Goal: Transaction & Acquisition: Obtain resource

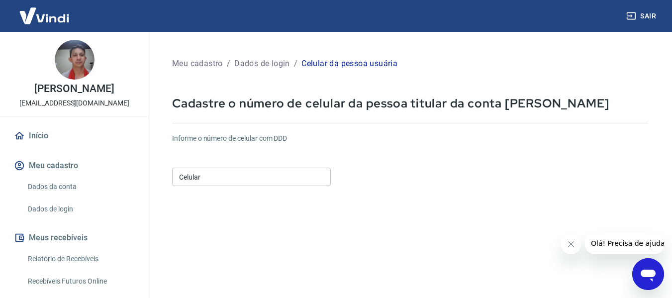
click at [218, 182] on input "Celular" at bounding box center [251, 177] width 159 height 18
click at [415, 195] on form "Informe o número de celular com DDD Celular (62) 98431-6476 Celular Continuar C…" at bounding box center [410, 270] width 476 height 291
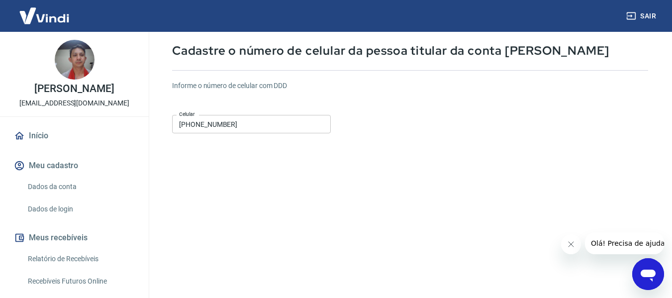
scroll to position [173, 0]
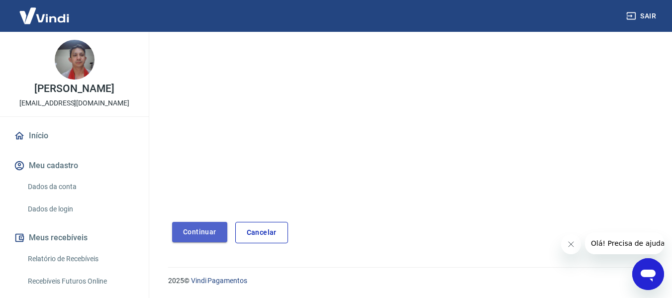
click at [202, 241] on button "Continuar" at bounding box center [199, 232] width 55 height 20
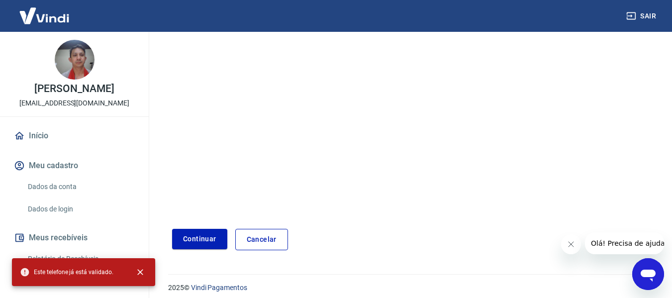
scroll to position [24, 0]
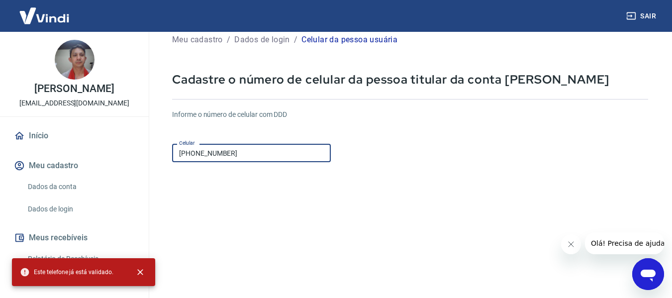
click at [252, 154] on input "(62) 98431-6476" at bounding box center [251, 153] width 159 height 18
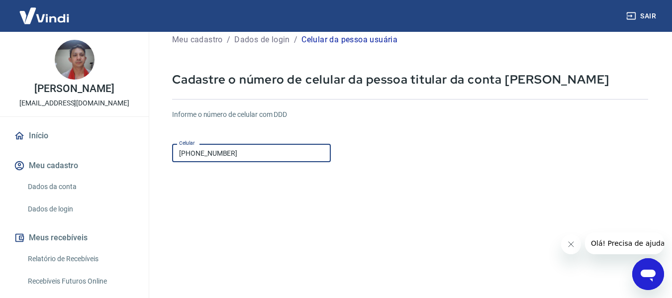
click at [181, 156] on input "(62) 98431-6476" at bounding box center [251, 153] width 159 height 18
drag, startPoint x: 236, startPoint y: 151, endPoint x: 174, endPoint y: 155, distance: 62.3
click at [184, 160] on input "(62) 98431-6476" at bounding box center [251, 153] width 159 height 18
type input "(6"
click at [408, 196] on form "Informe o número de celular com DDD Celular (62) 98431-6476 Celular Continuar C…" at bounding box center [410, 247] width 476 height 291
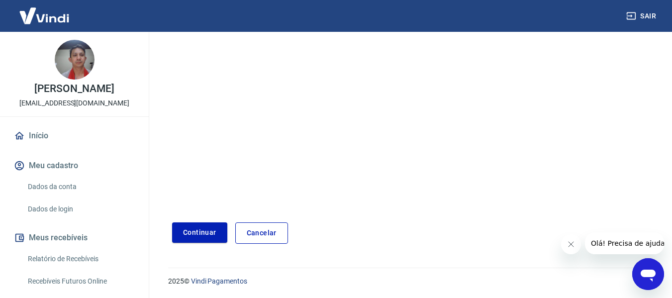
scroll to position [173, 0]
click at [205, 233] on button "Continuar" at bounding box center [199, 232] width 55 height 20
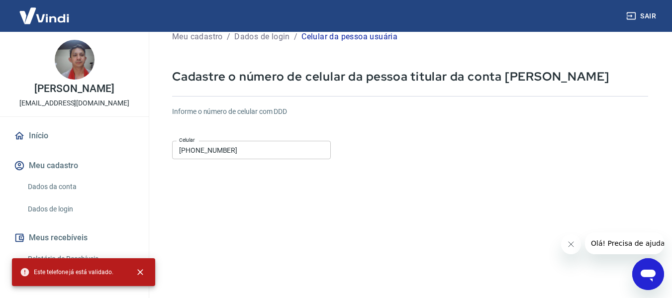
scroll to position [24, 0]
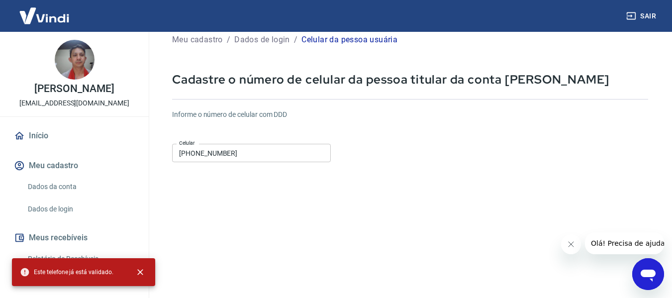
click at [294, 156] on input "(62) 98431-6476" at bounding box center [251, 153] width 159 height 18
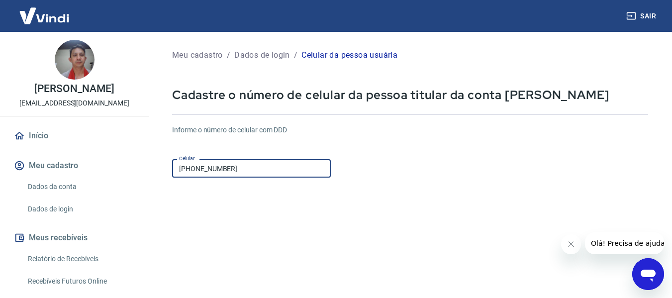
scroll to position [0, 0]
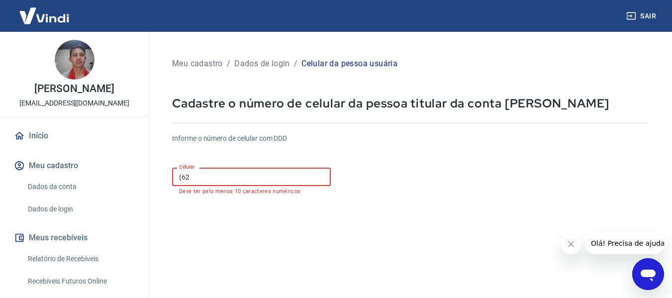
type input "(6"
click at [435, 207] on form "Informe o número de celular com DDD Celular Celular Preencha esse campo Continu…" at bounding box center [410, 275] width 476 height 300
click at [223, 177] on input "Celular" at bounding box center [251, 177] width 159 height 18
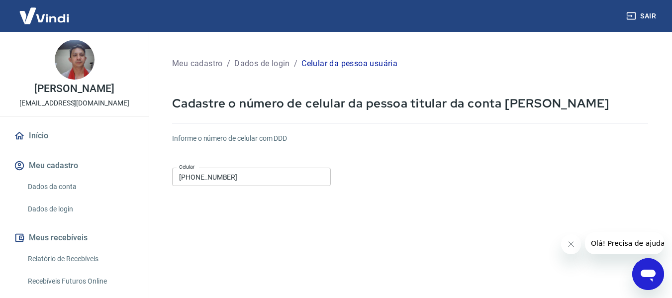
click at [363, 171] on div "Informe o número de celular com DDD Celular (62) 8431-6476 Celular" at bounding box center [410, 160] width 476 height 55
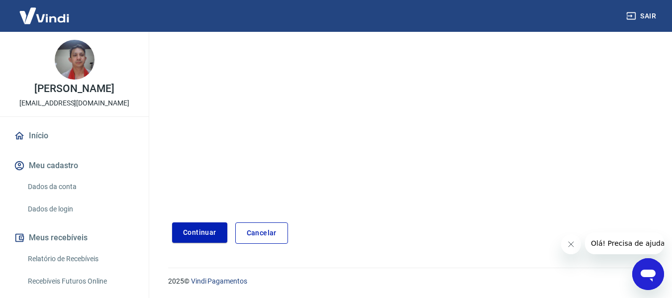
scroll to position [173, 0]
click at [187, 232] on button "Continuar" at bounding box center [199, 232] width 55 height 20
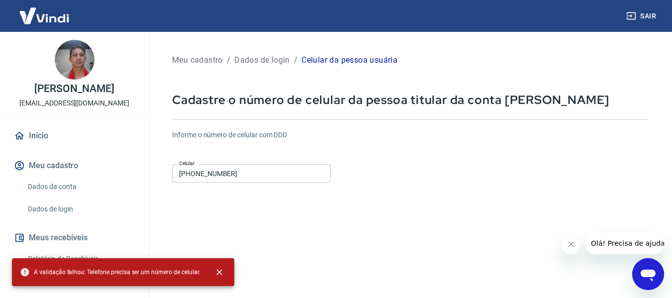
scroll to position [0, 0]
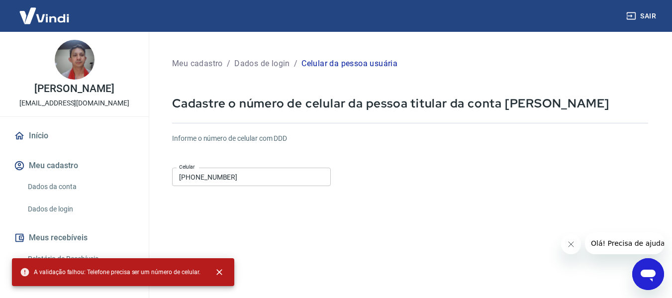
click at [243, 180] on input "(62) 8431-6476" at bounding box center [251, 177] width 159 height 18
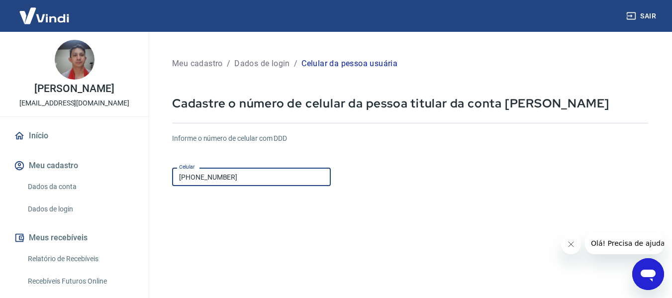
click at [243, 180] on input "(62) 8431-6476" at bounding box center [251, 177] width 159 height 18
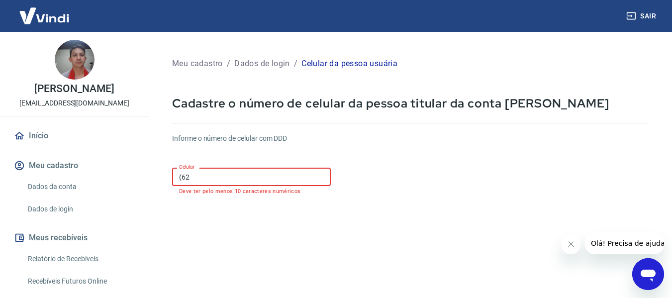
type input "(6"
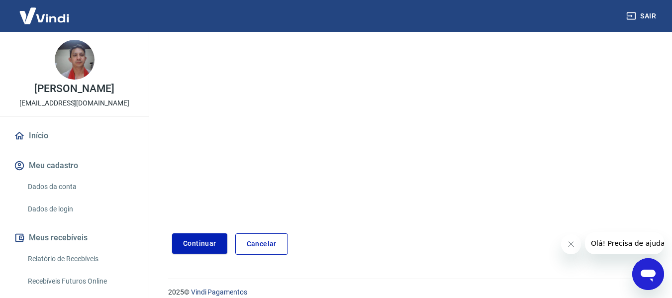
scroll to position [173, 0]
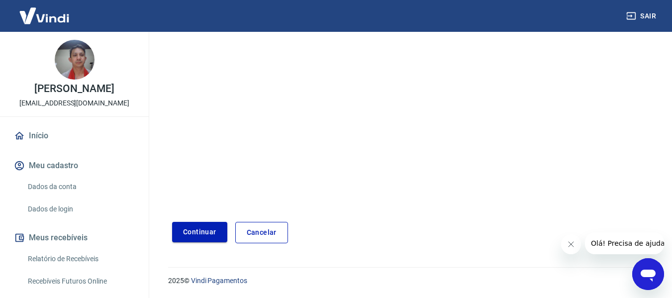
type input "(62) 98431-6476"
click at [193, 234] on button "Continuar" at bounding box center [199, 232] width 55 height 20
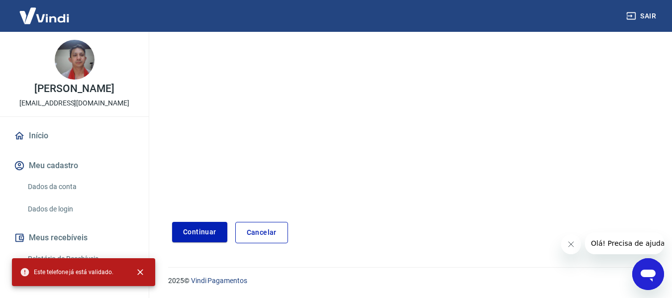
click at [269, 227] on link "Cancelar" at bounding box center [261, 232] width 53 height 21
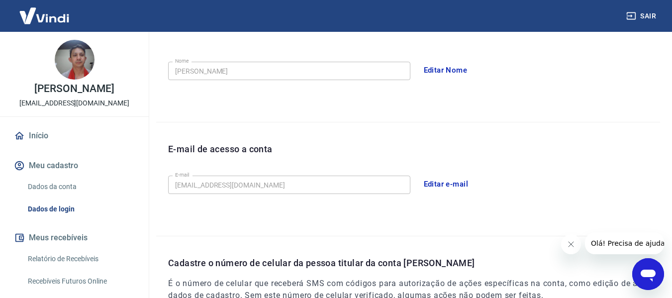
scroll to position [339, 0]
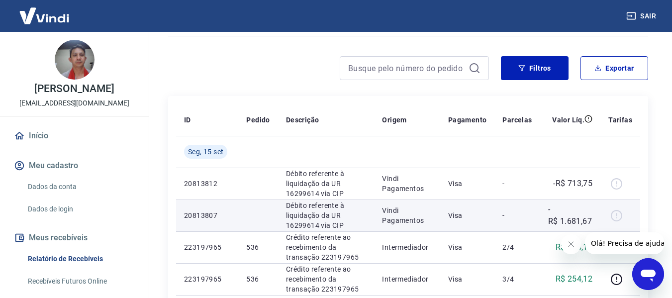
scroll to position [50, 0]
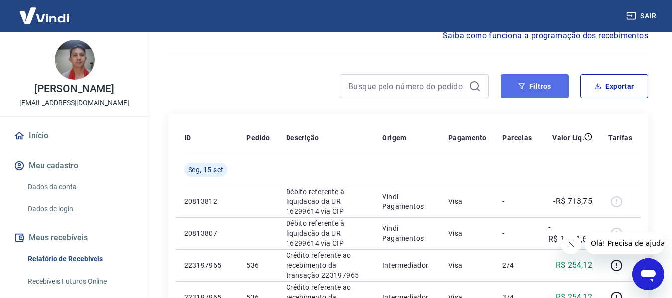
click at [539, 84] on button "Filtros" at bounding box center [535, 86] width 68 height 24
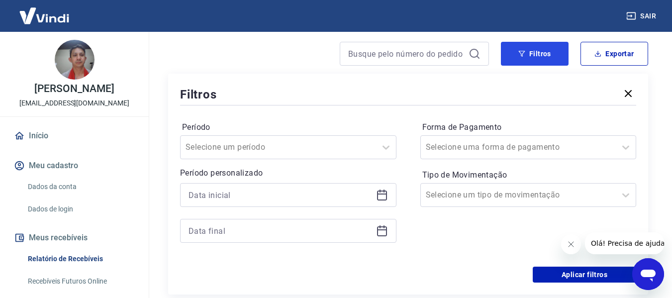
scroll to position [100, 0]
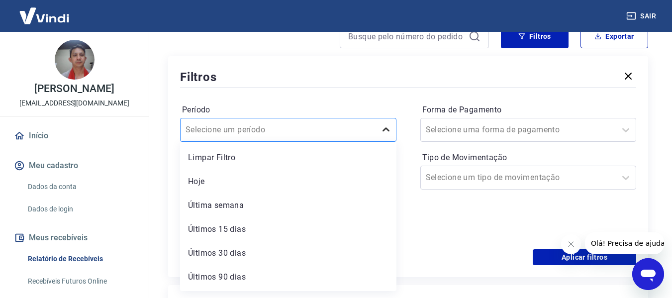
click at [388, 128] on icon at bounding box center [386, 130] width 12 height 12
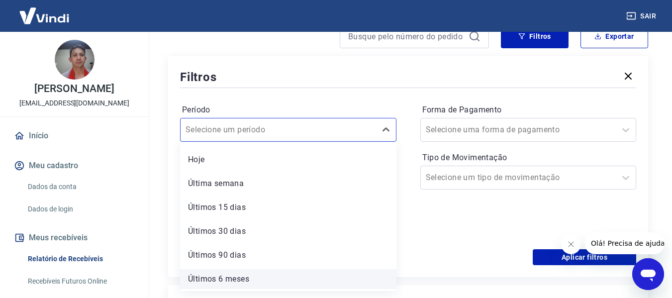
click at [230, 279] on div "Últimos 6 meses" at bounding box center [288, 279] width 217 height 20
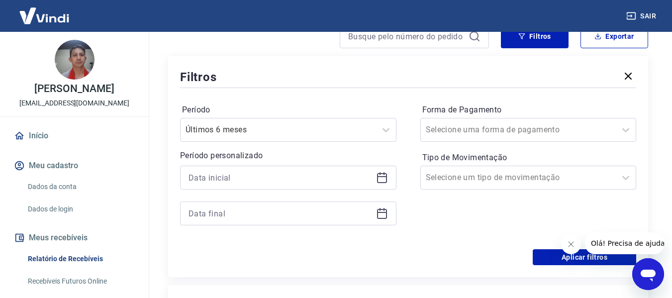
click at [375, 179] on div at bounding box center [288, 178] width 217 height 24
click at [383, 178] on icon at bounding box center [382, 178] width 12 height 12
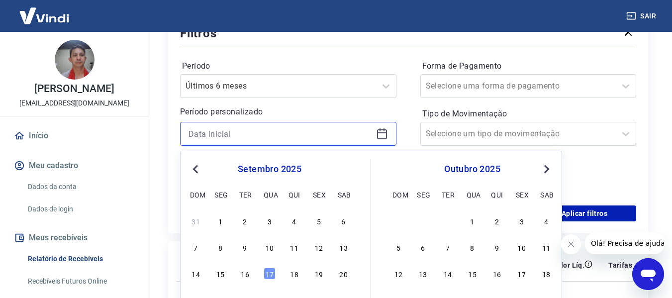
scroll to position [149, 0]
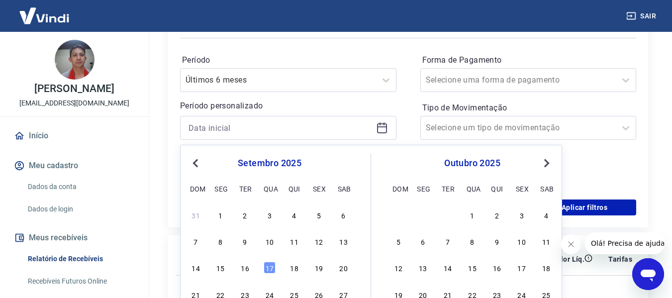
click at [197, 162] on span "Previous Month" at bounding box center [197, 162] width 0 height 11
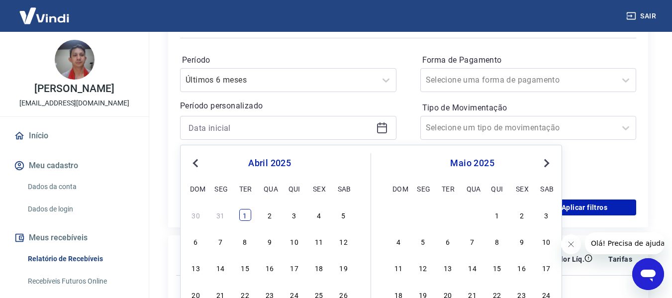
click at [242, 212] on div "1" at bounding box center [245, 215] width 12 height 12
type input "[DATE]"
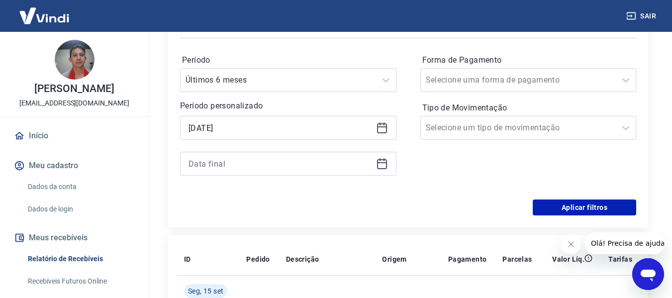
click at [382, 165] on icon at bounding box center [382, 164] width 12 height 12
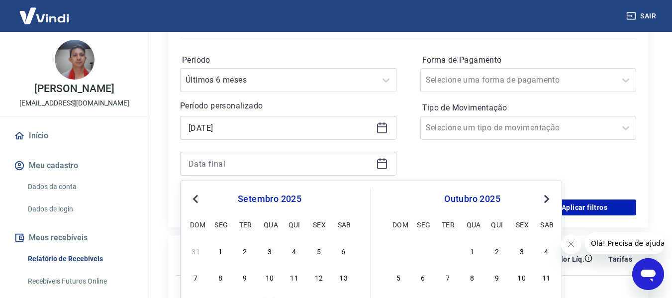
click at [190, 198] on button "Previous Month" at bounding box center [196, 199] width 12 height 12
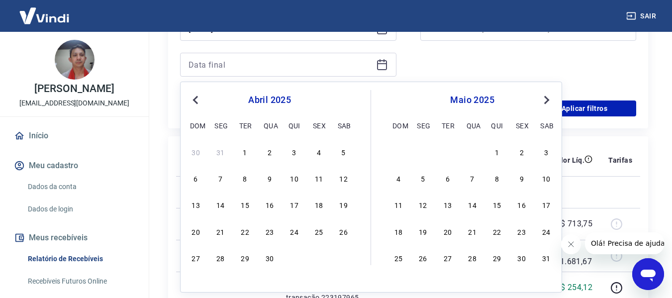
scroll to position [249, 0]
click at [272, 261] on div "30" at bounding box center [270, 257] width 12 height 12
type input "[DATE]"
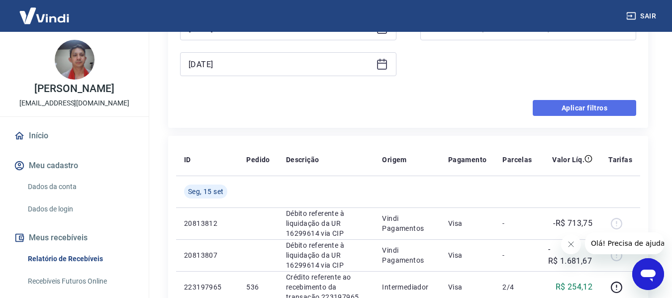
click at [596, 108] on button "Aplicar filtros" at bounding box center [585, 108] width 104 height 16
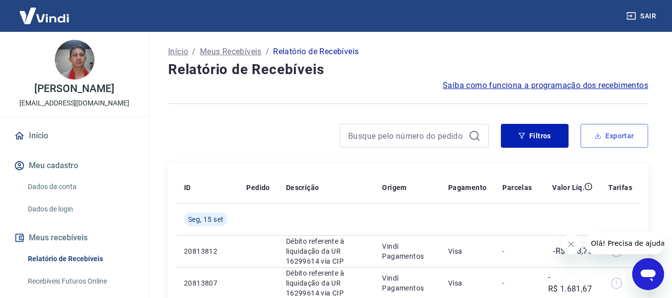
click at [614, 138] on button "Exportar" at bounding box center [615, 136] width 68 height 24
type input "[DATE]"
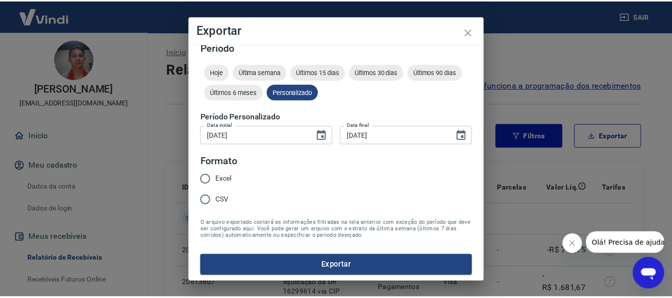
scroll to position [12, 0]
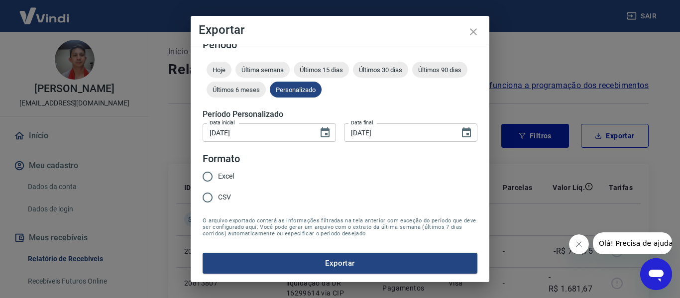
click at [209, 176] on input "Excel" at bounding box center [207, 176] width 21 height 21
radio input "true"
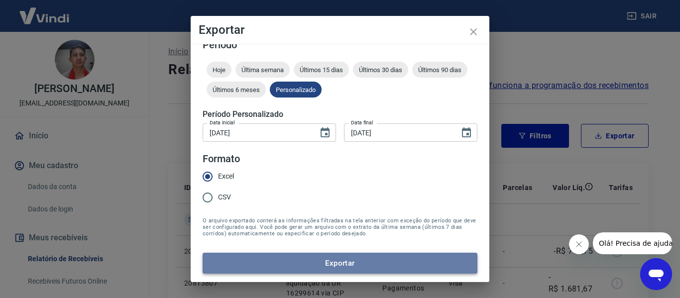
click at [369, 262] on button "Exportar" at bounding box center [340, 263] width 275 height 21
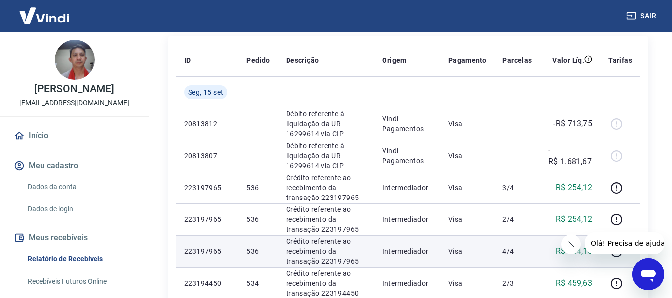
scroll to position [0, 0]
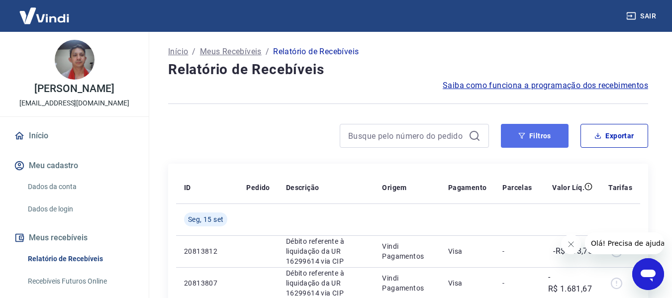
click at [519, 134] on icon "button" at bounding box center [522, 135] width 7 height 7
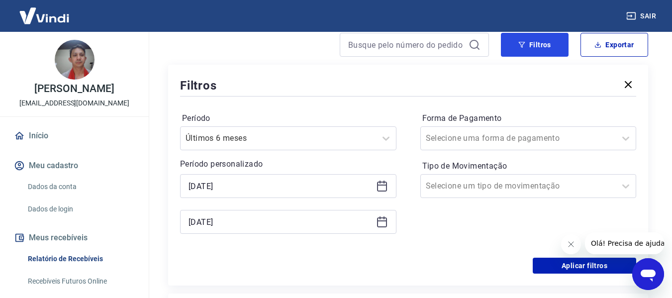
scroll to position [100, 0]
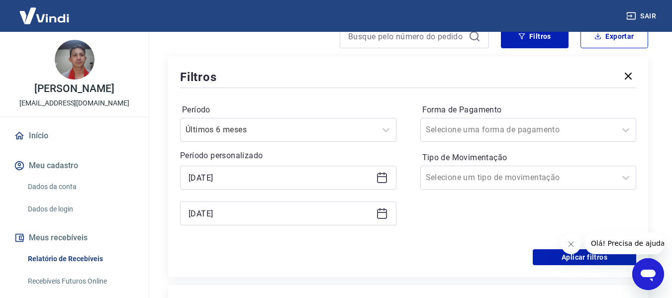
click at [382, 176] on icon at bounding box center [382, 176] width 10 height 1
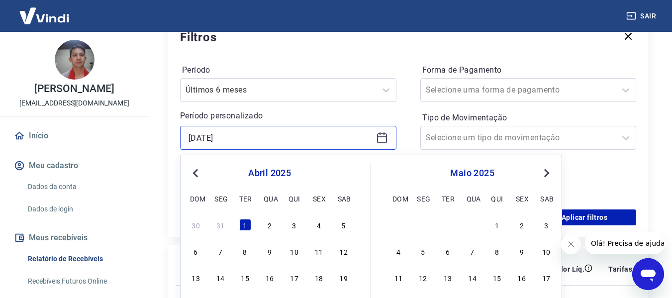
scroll to position [149, 0]
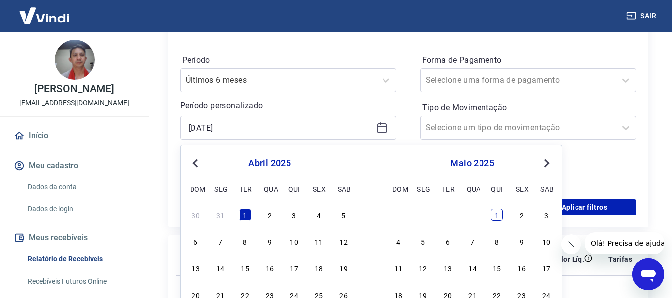
click at [503, 216] on div "1" at bounding box center [497, 215] width 12 height 12
type input "[DATE]"
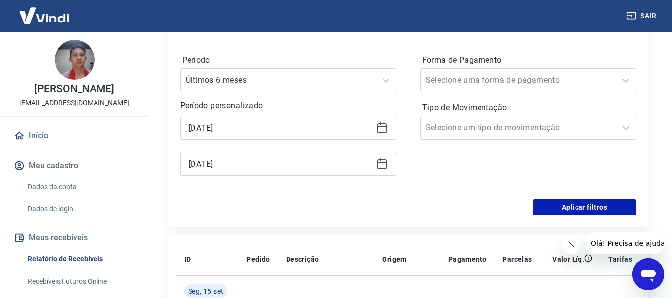
click at [381, 162] on icon at bounding box center [382, 162] width 10 height 1
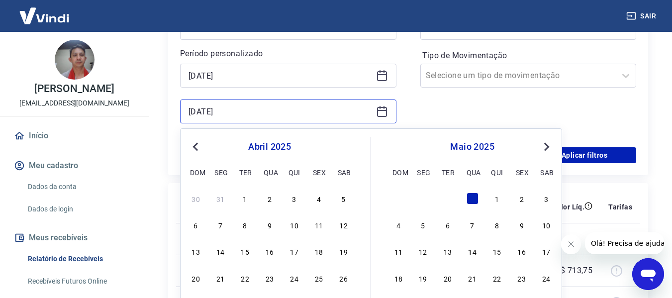
scroll to position [249, 0]
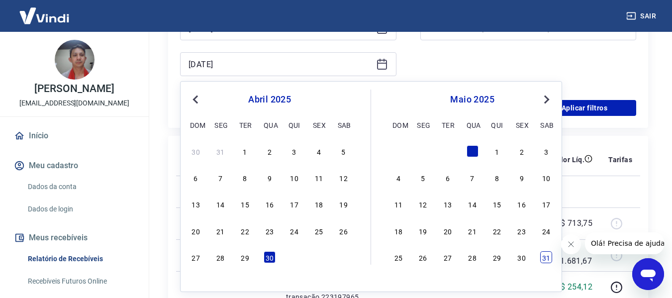
click at [546, 260] on div "31" at bounding box center [547, 257] width 12 height 12
type input "[DATE]"
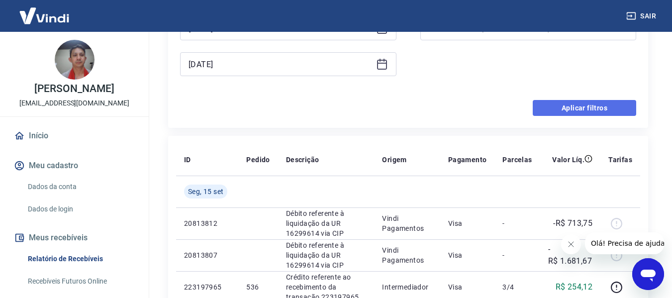
click at [591, 109] on button "Aplicar filtros" at bounding box center [585, 108] width 104 height 16
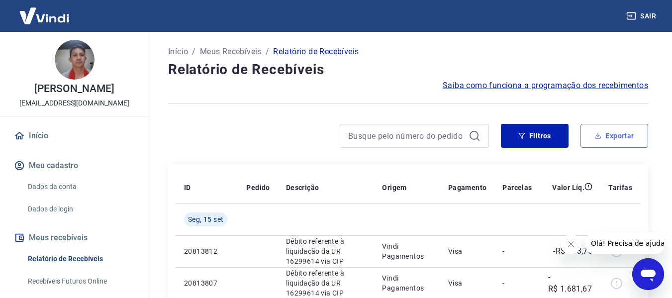
click at [621, 135] on button "Exportar" at bounding box center [615, 136] width 68 height 24
type input "[DATE]"
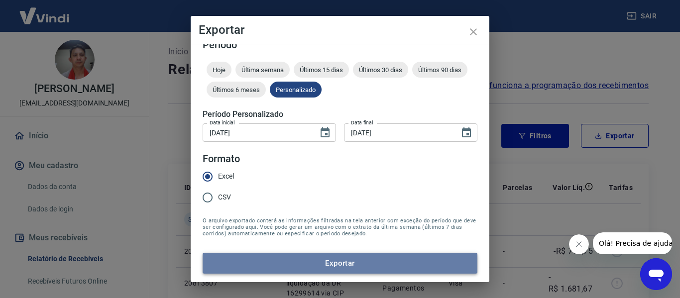
click at [374, 265] on button "Exportar" at bounding box center [340, 263] width 275 height 21
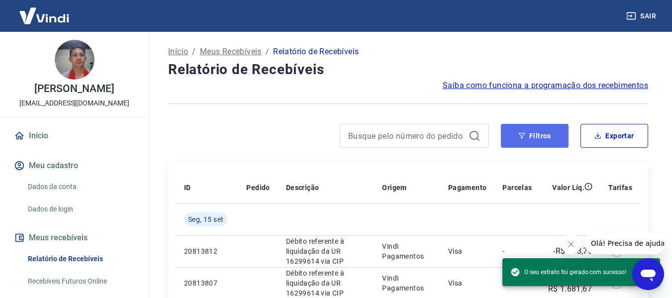
click at [530, 130] on button "Filtros" at bounding box center [535, 136] width 68 height 24
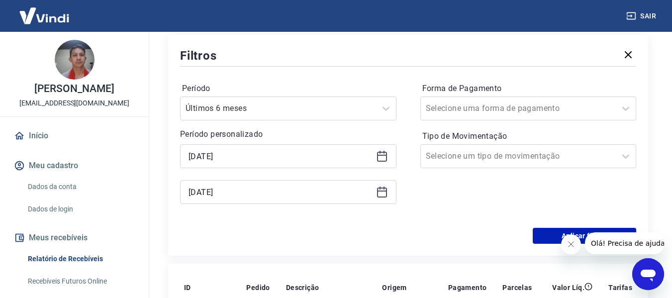
scroll to position [149, 0]
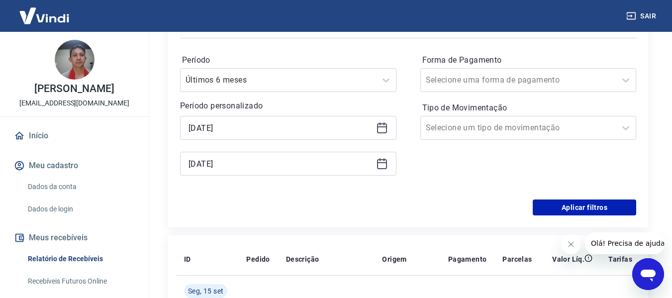
click at [385, 129] on icon at bounding box center [382, 128] width 12 height 12
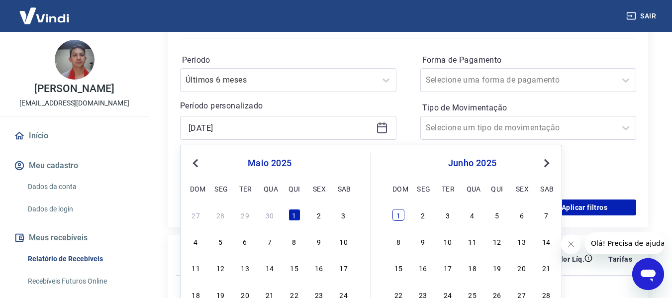
click at [398, 215] on div "1" at bounding box center [399, 215] width 12 height 12
type input "[DATE]"
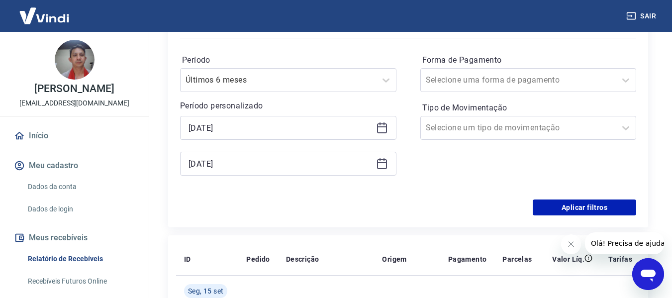
click at [381, 161] on icon at bounding box center [382, 164] width 12 height 12
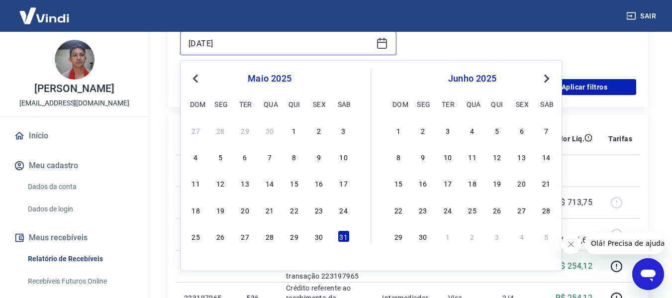
scroll to position [299, 0]
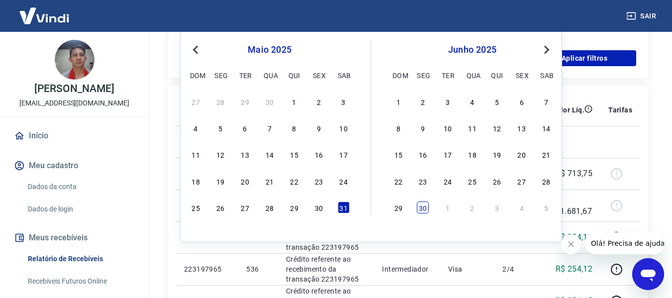
click at [426, 211] on div "30" at bounding box center [423, 208] width 12 height 12
type input "[DATE]"
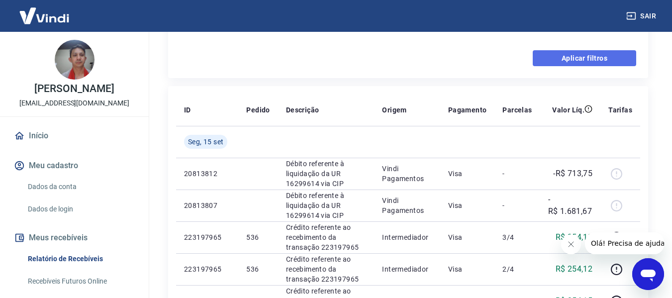
click at [594, 64] on button "Aplicar filtros" at bounding box center [585, 58] width 104 height 16
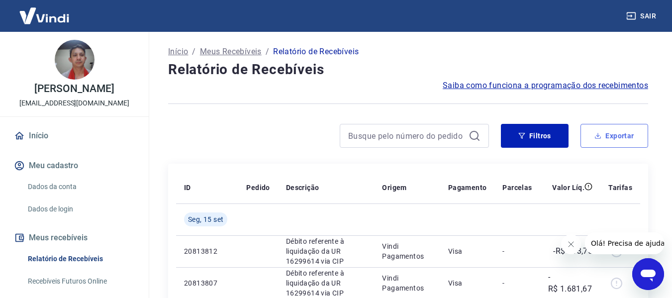
click at [613, 135] on button "Exportar" at bounding box center [615, 136] width 68 height 24
type input "[DATE]"
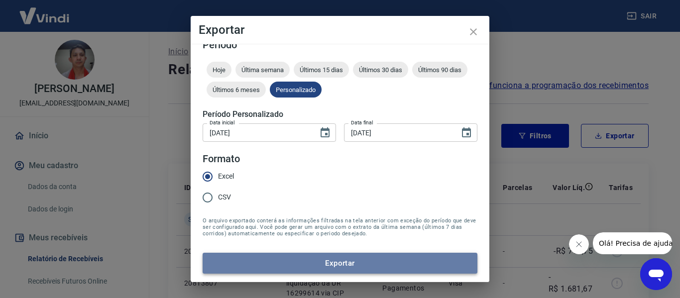
click at [356, 259] on button "Exportar" at bounding box center [340, 263] width 275 height 21
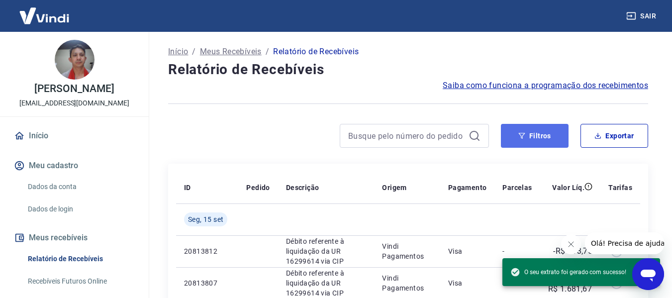
click at [534, 136] on button "Filtros" at bounding box center [535, 136] width 68 height 24
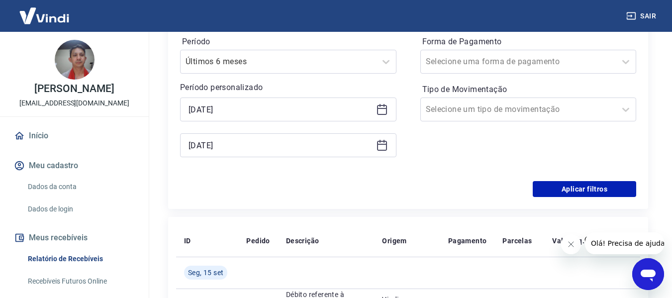
scroll to position [199, 0]
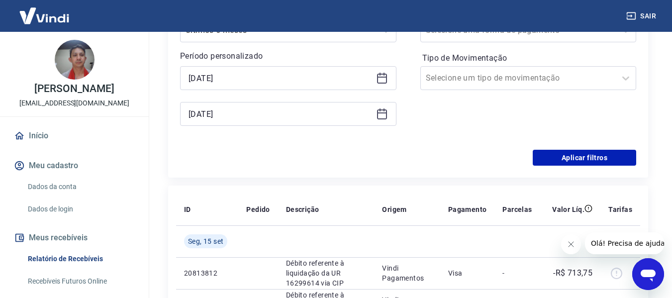
click at [382, 76] on icon at bounding box center [382, 78] width 12 height 12
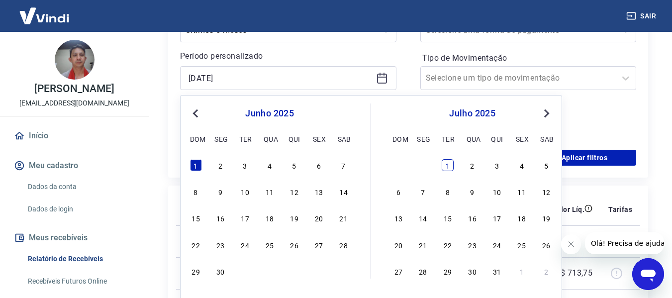
click at [449, 167] on div "1" at bounding box center [448, 165] width 12 height 12
type input "[DATE]"
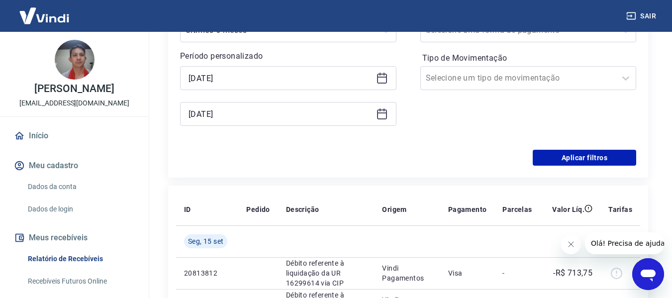
click at [387, 113] on icon at bounding box center [382, 112] width 10 height 1
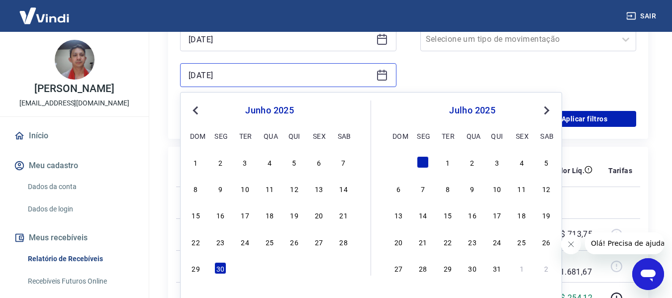
scroll to position [348, 0]
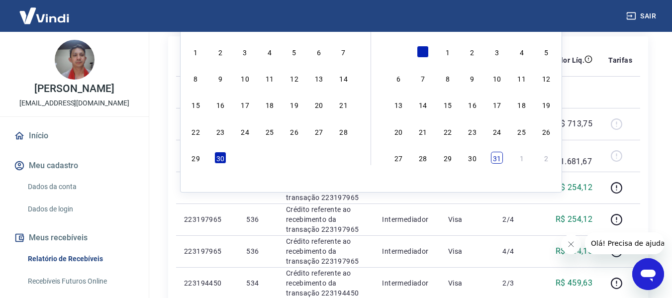
click at [495, 157] on div "31" at bounding box center [497, 158] width 12 height 12
type input "[DATE]"
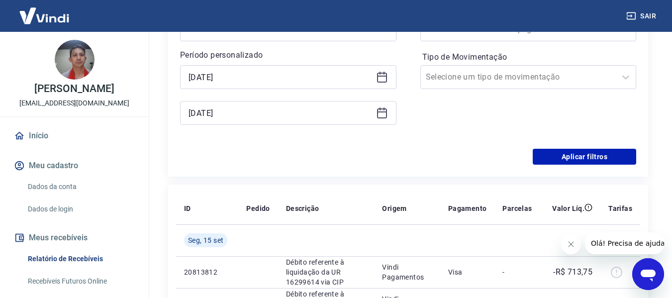
scroll to position [199, 0]
click at [586, 158] on button "Aplicar filtros" at bounding box center [585, 158] width 104 height 16
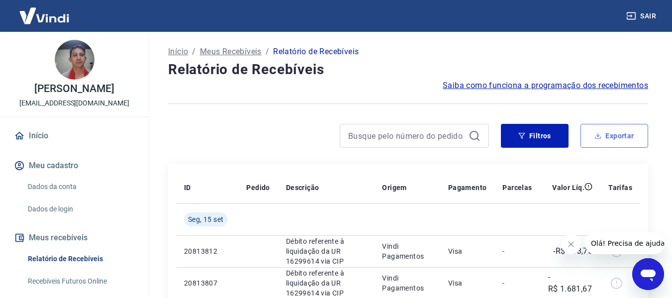
click at [618, 137] on button "Exportar" at bounding box center [615, 136] width 68 height 24
type input "[DATE]"
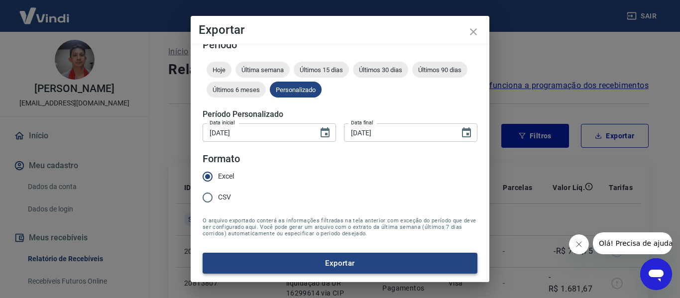
click at [336, 264] on button "Exportar" at bounding box center [340, 263] width 275 height 21
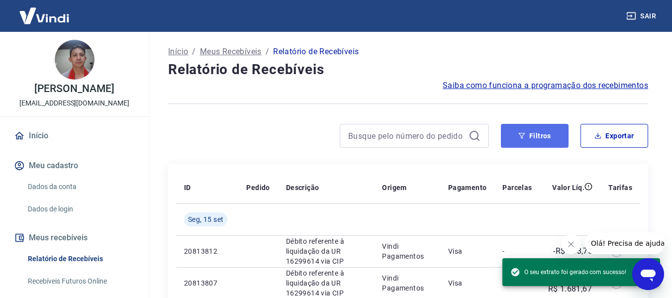
click at [523, 136] on icon "button" at bounding box center [522, 136] width 6 height 6
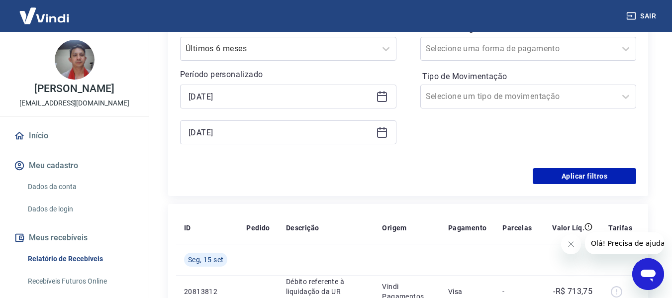
scroll to position [199, 0]
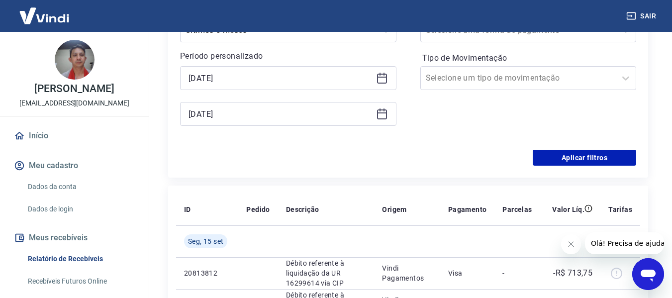
click at [381, 76] on icon at bounding box center [382, 78] width 12 height 12
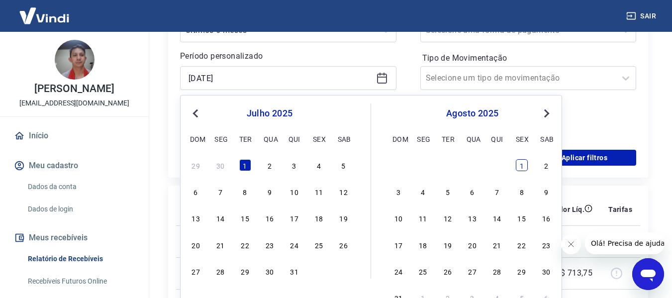
click at [518, 166] on div "1" at bounding box center [522, 165] width 12 height 12
type input "[DATE]"
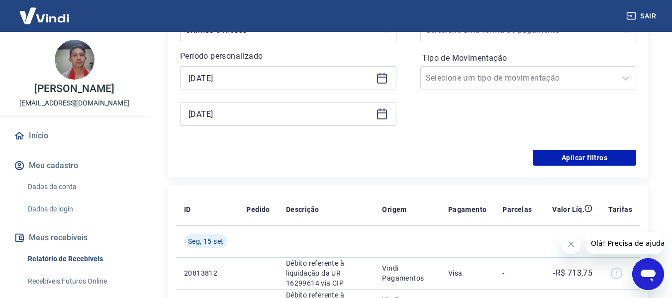
click at [385, 117] on icon at bounding box center [382, 114] width 12 height 12
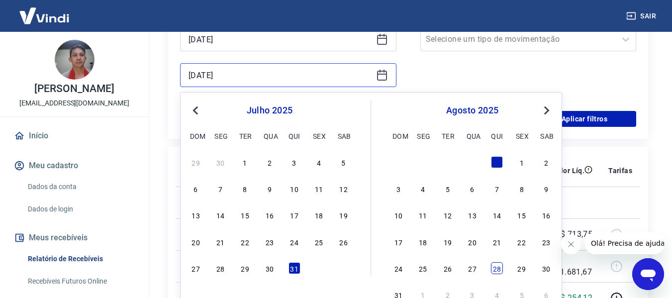
scroll to position [348, 0]
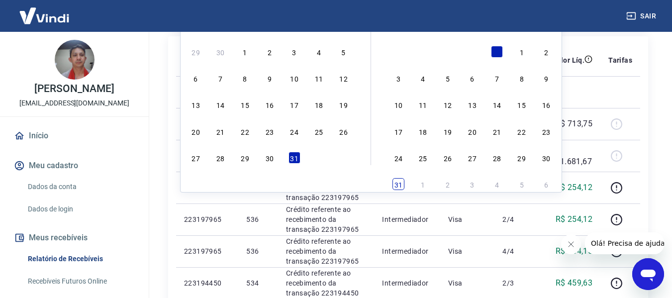
click at [400, 186] on div "31" at bounding box center [399, 184] width 12 height 12
type input "[DATE]"
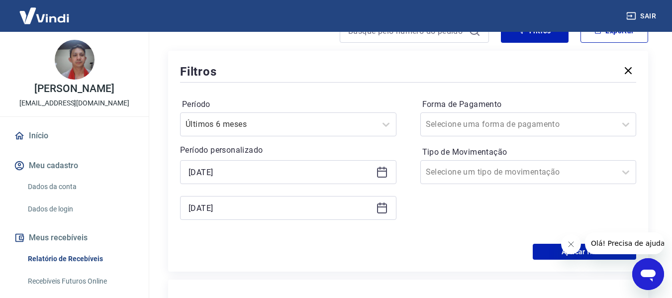
scroll to position [199, 0]
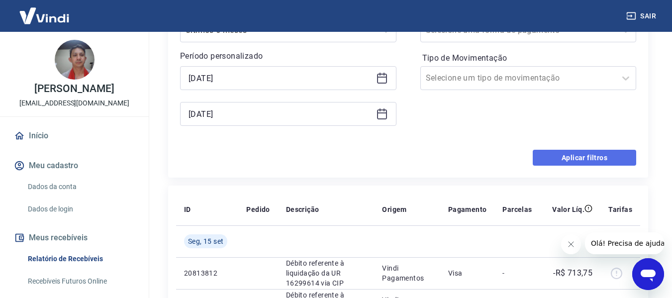
click at [587, 156] on button "Aplicar filtros" at bounding box center [585, 158] width 104 height 16
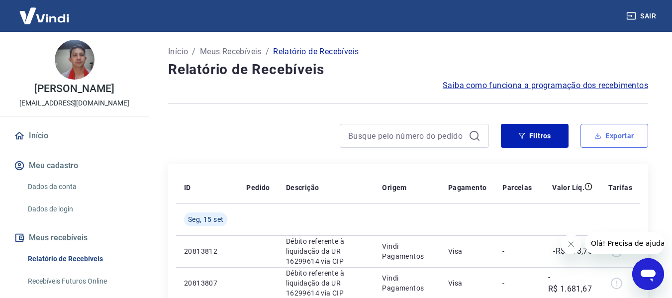
click at [619, 134] on button "Exportar" at bounding box center [615, 136] width 68 height 24
type input "[DATE]"
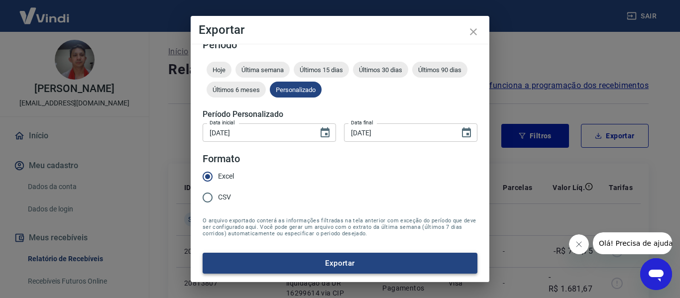
click at [386, 263] on button "Exportar" at bounding box center [340, 263] width 275 height 21
